Goal: Find specific page/section: Find specific page/section

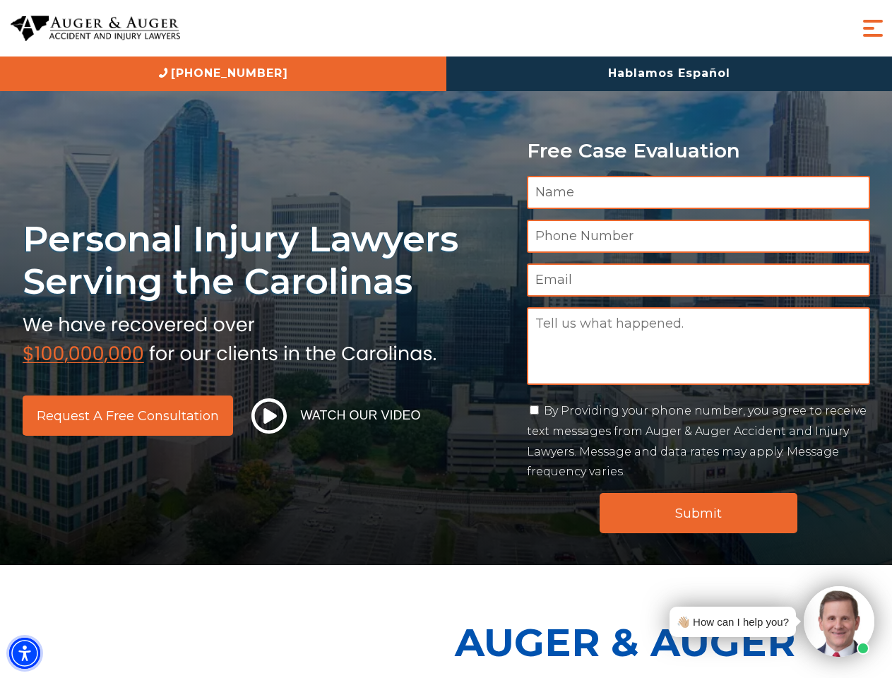
click at [25, 653] on img "Accessibility Menu" at bounding box center [24, 653] width 31 height 31
